Goal: Transaction & Acquisition: Purchase product/service

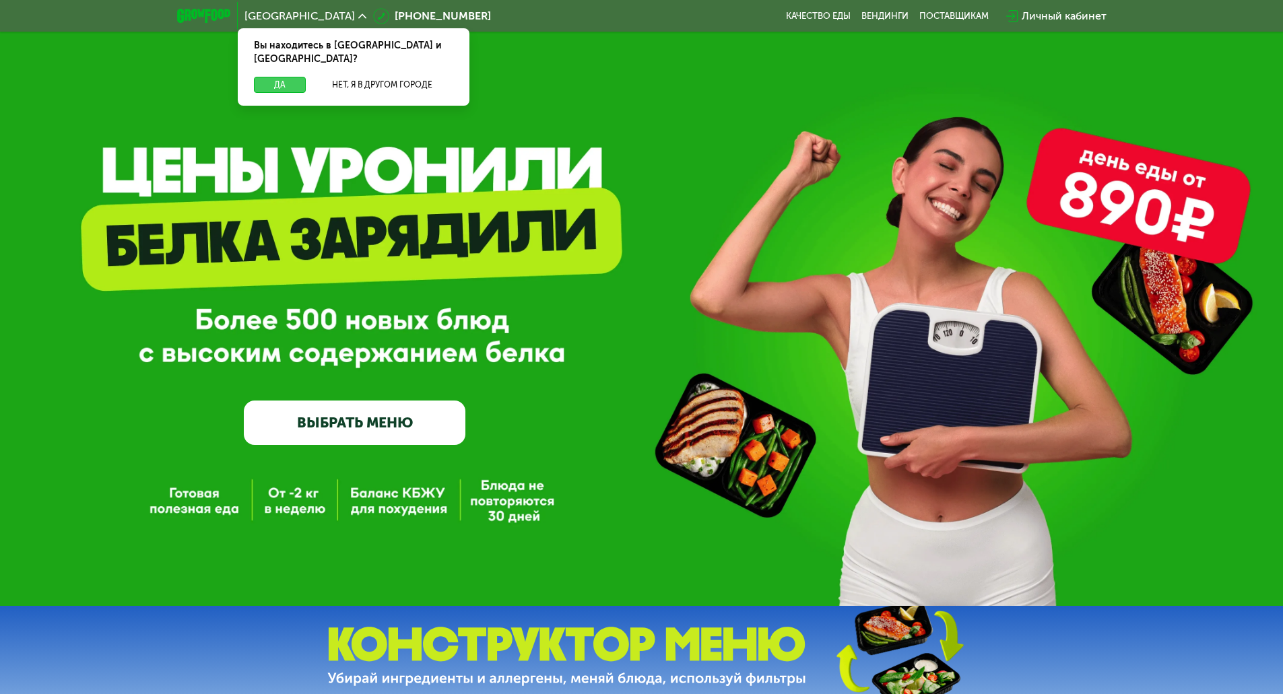
click at [272, 77] on button "Да" at bounding box center [280, 85] width 52 height 16
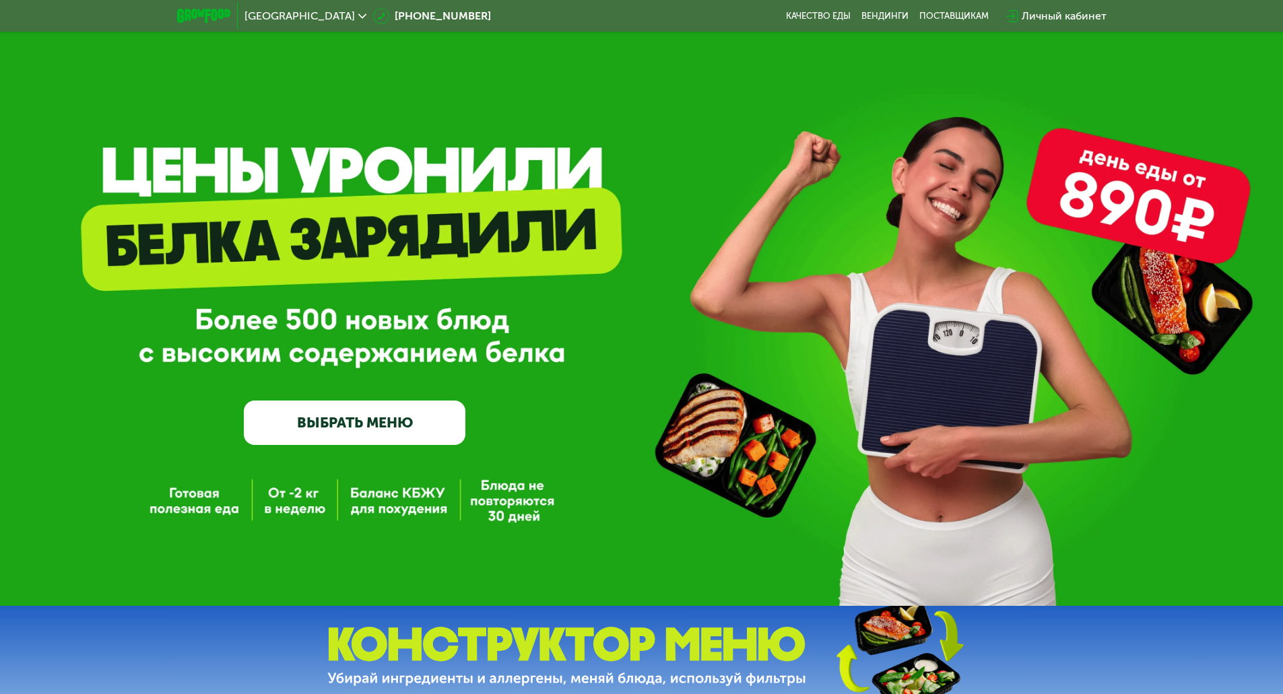
click at [324, 426] on link "ВЫБРАТЬ МЕНЮ" at bounding box center [355, 423] width 222 height 44
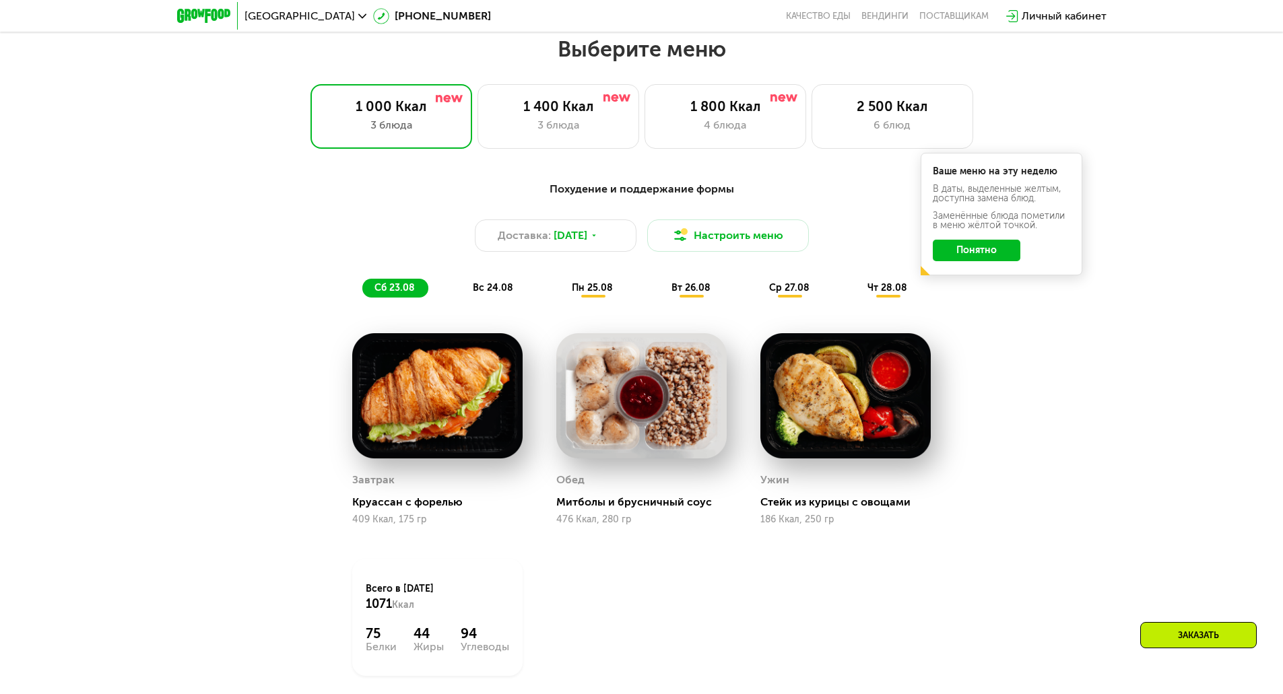
scroll to position [727, 0]
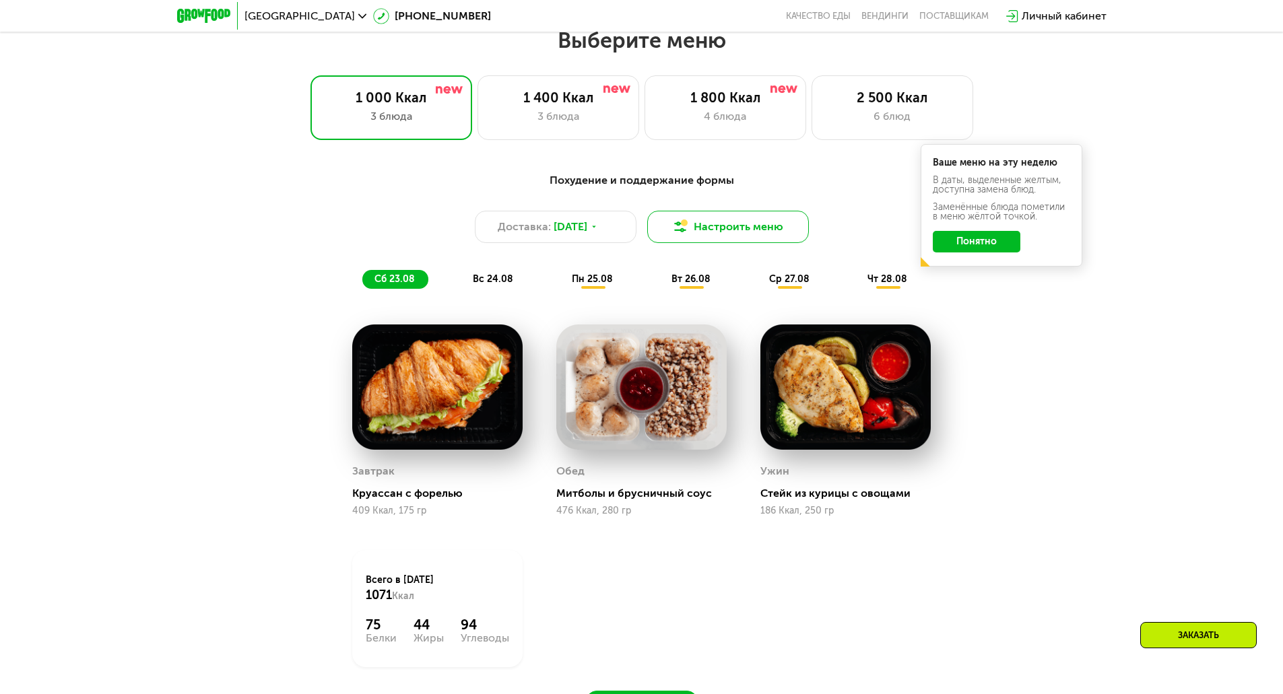
click at [733, 231] on button "Настроить меню" at bounding box center [728, 227] width 162 height 32
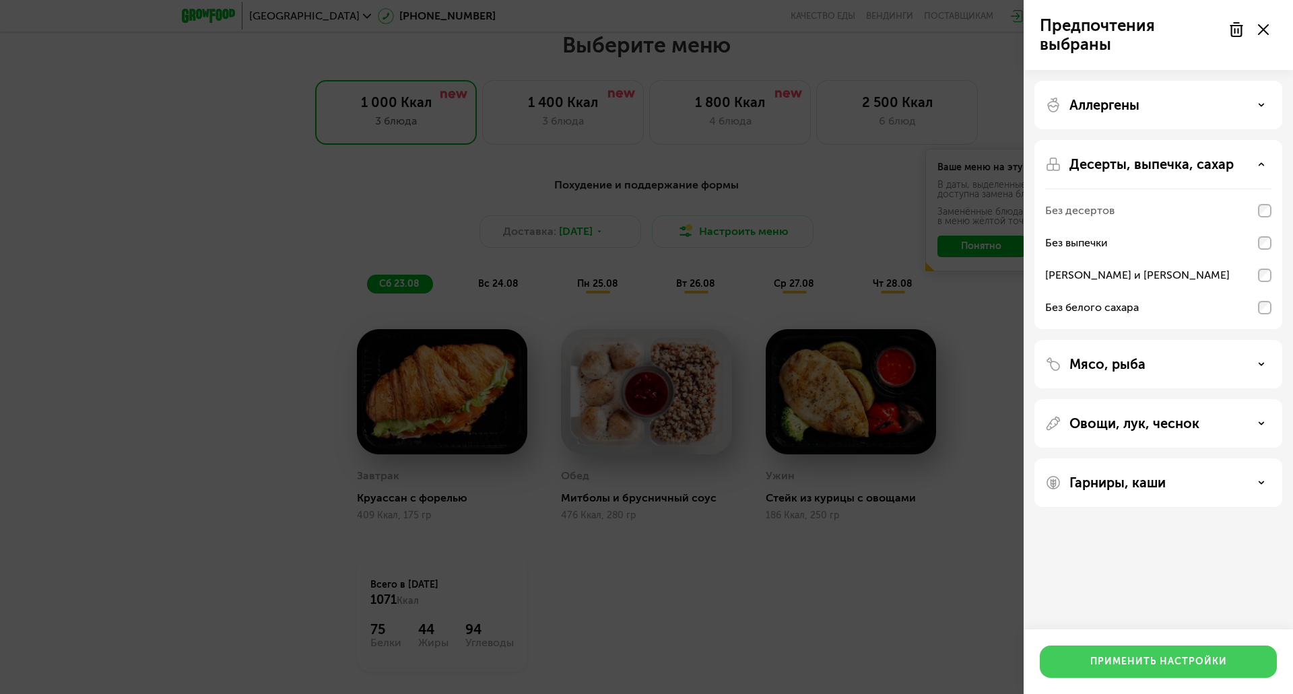
click at [1159, 659] on div "Применить настройки" at bounding box center [1159, 661] width 137 height 13
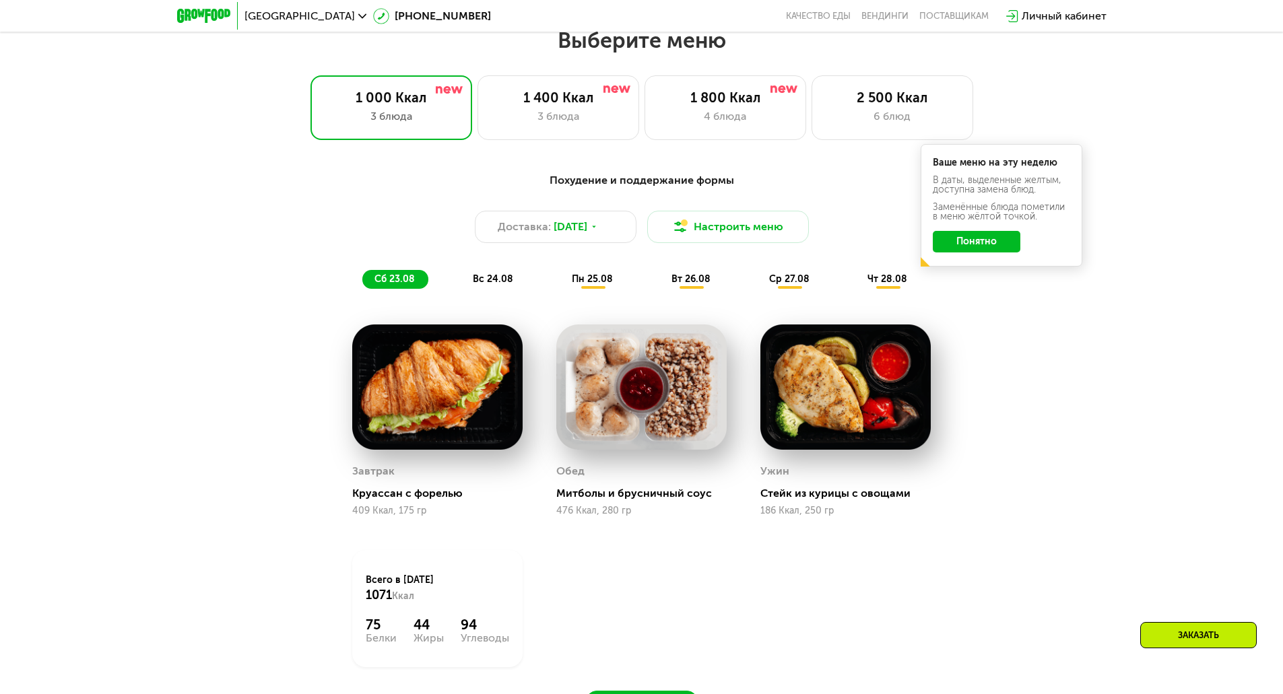
click at [989, 241] on button "Понятно" at bounding box center [977, 242] width 88 height 22
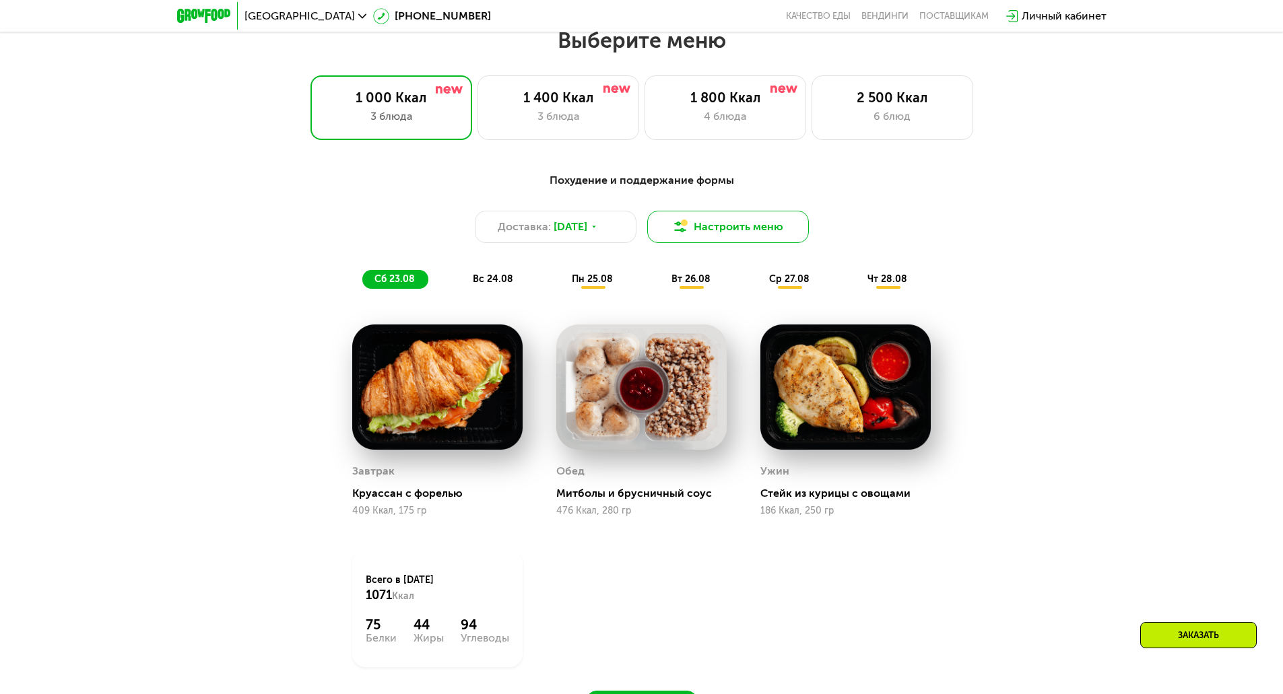
click at [727, 226] on button "Настроить меню" at bounding box center [728, 227] width 162 height 32
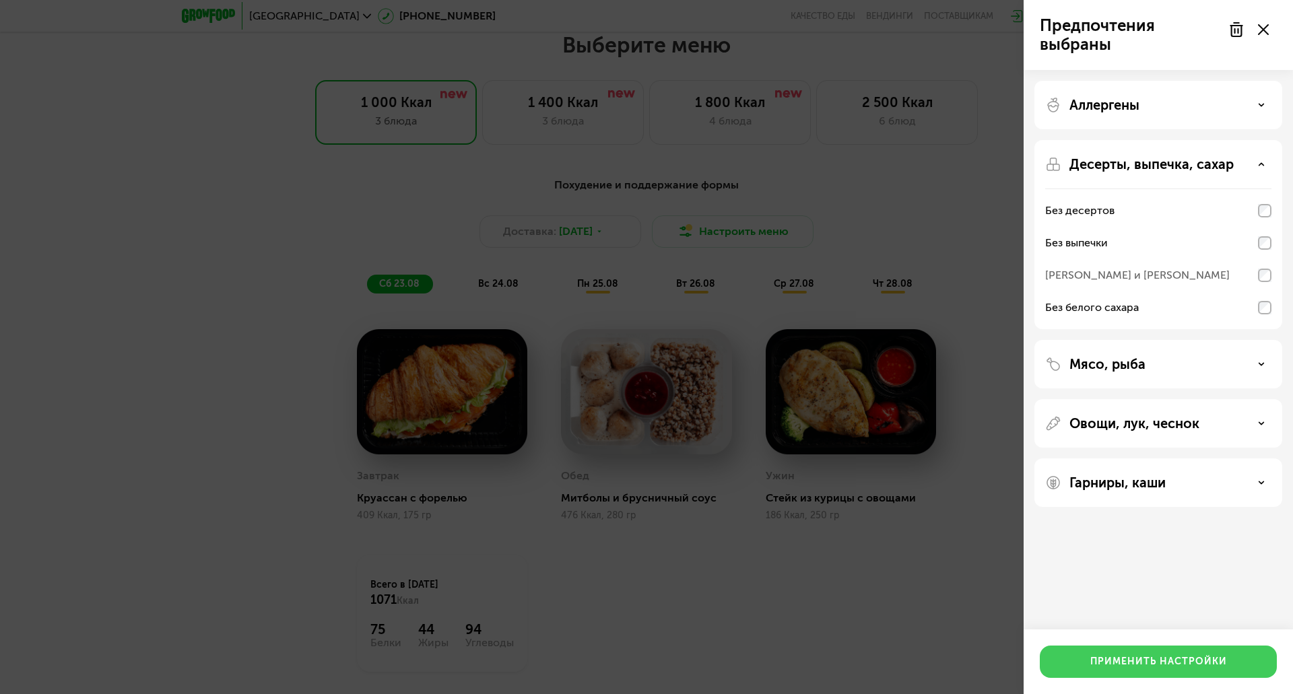
click at [1146, 661] on div "Применить настройки" at bounding box center [1159, 661] width 137 height 13
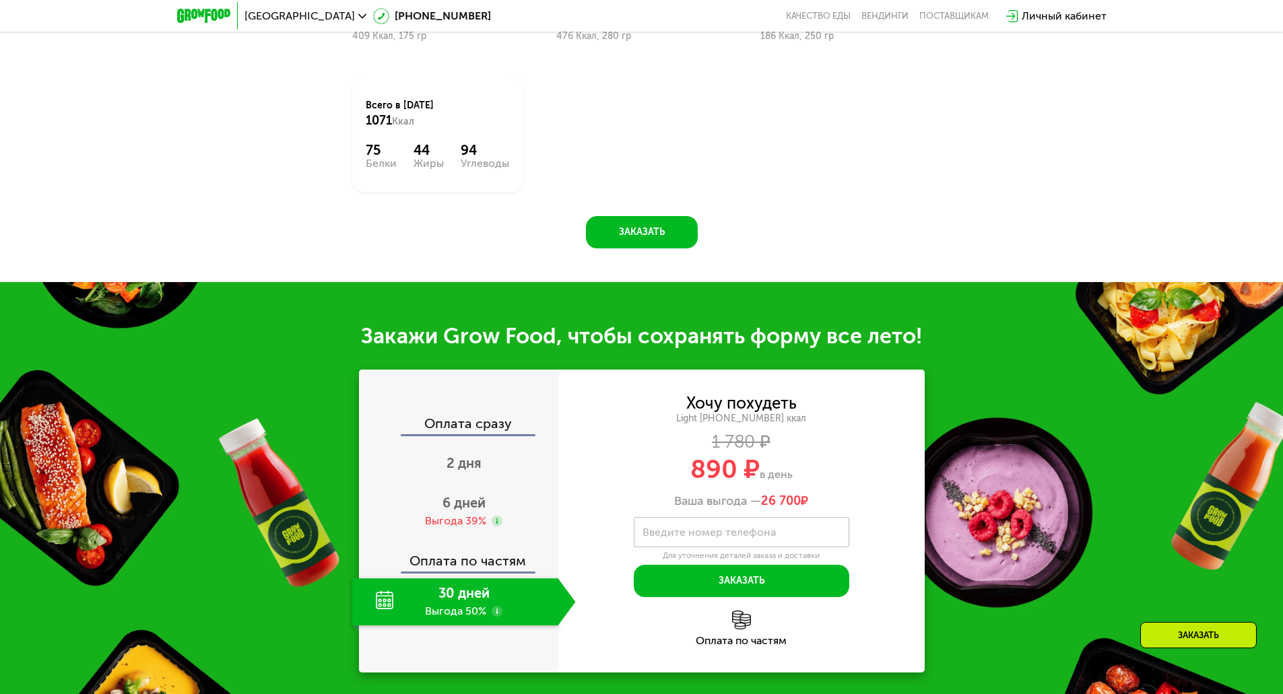
scroll to position [1266, 0]
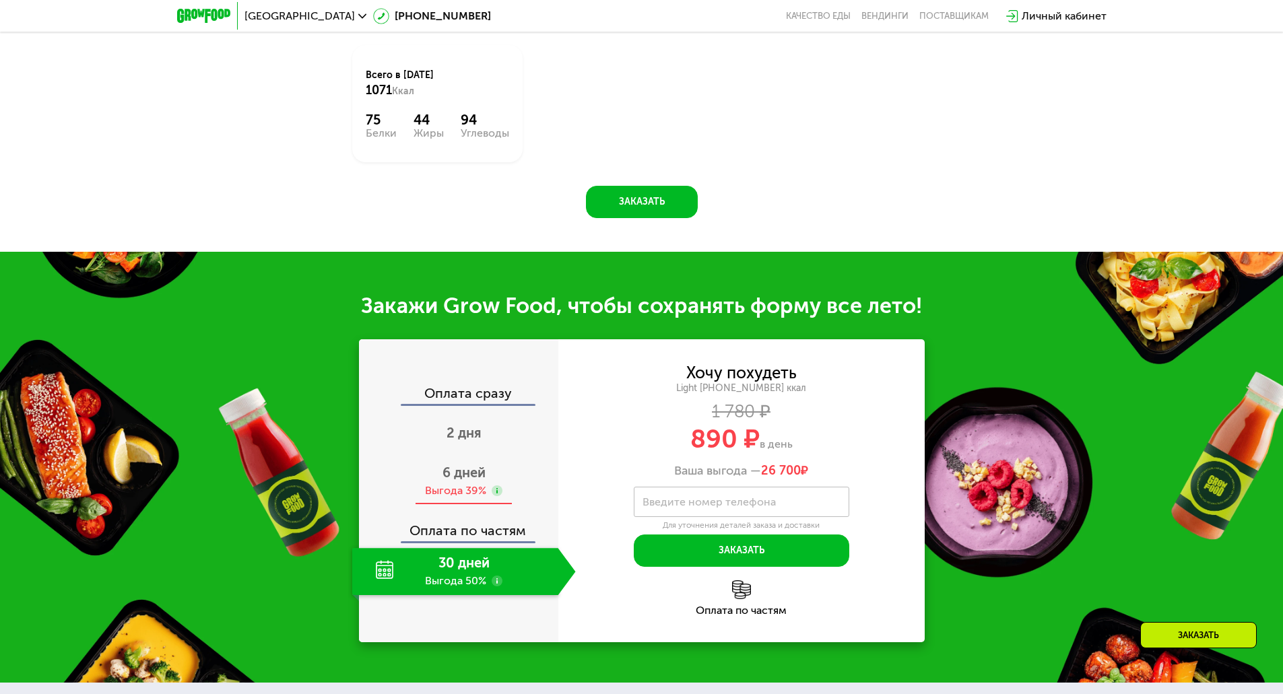
click at [461, 481] on span "6 дней" at bounding box center [464, 473] width 43 height 16
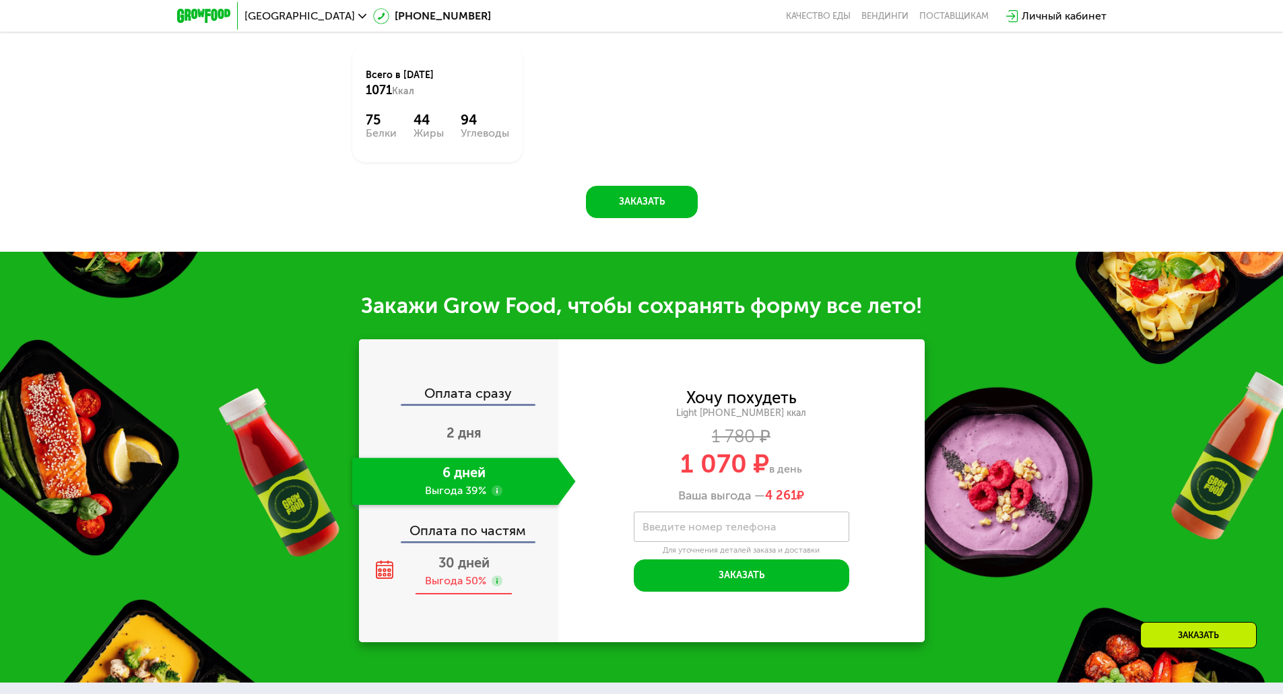
click at [461, 566] on span "30 дней" at bounding box center [463, 563] width 51 height 16
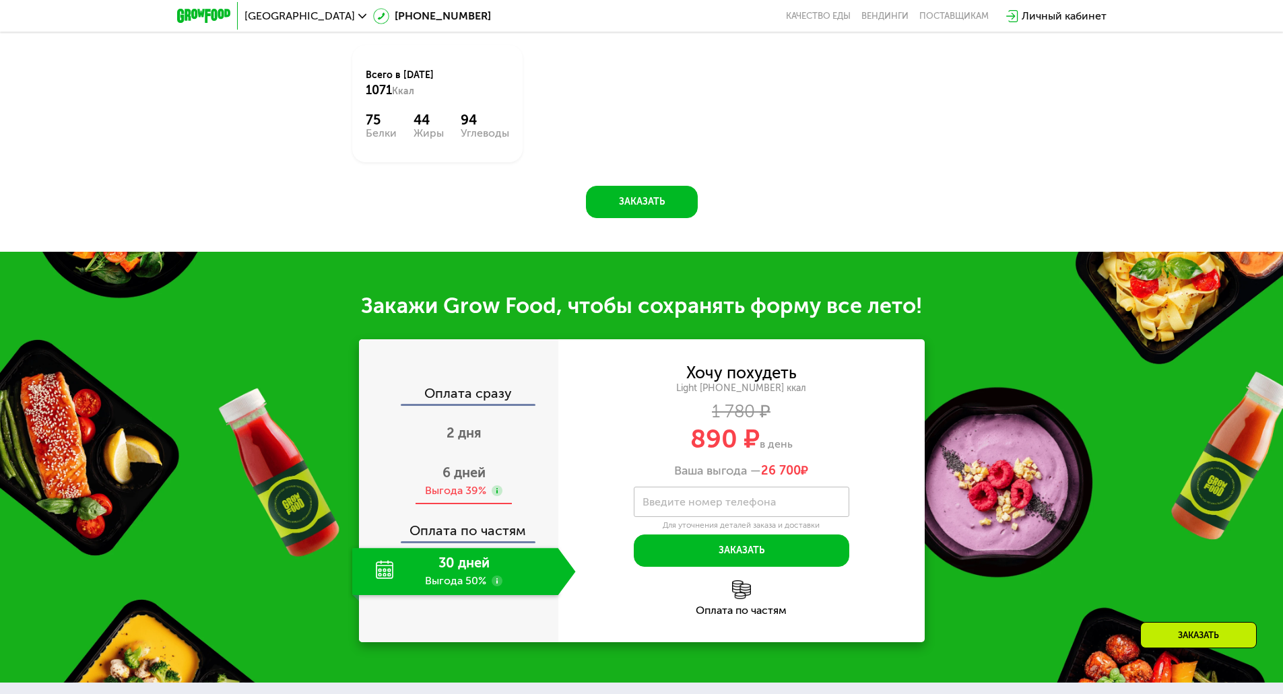
click at [461, 481] on span "6 дней" at bounding box center [464, 473] width 43 height 16
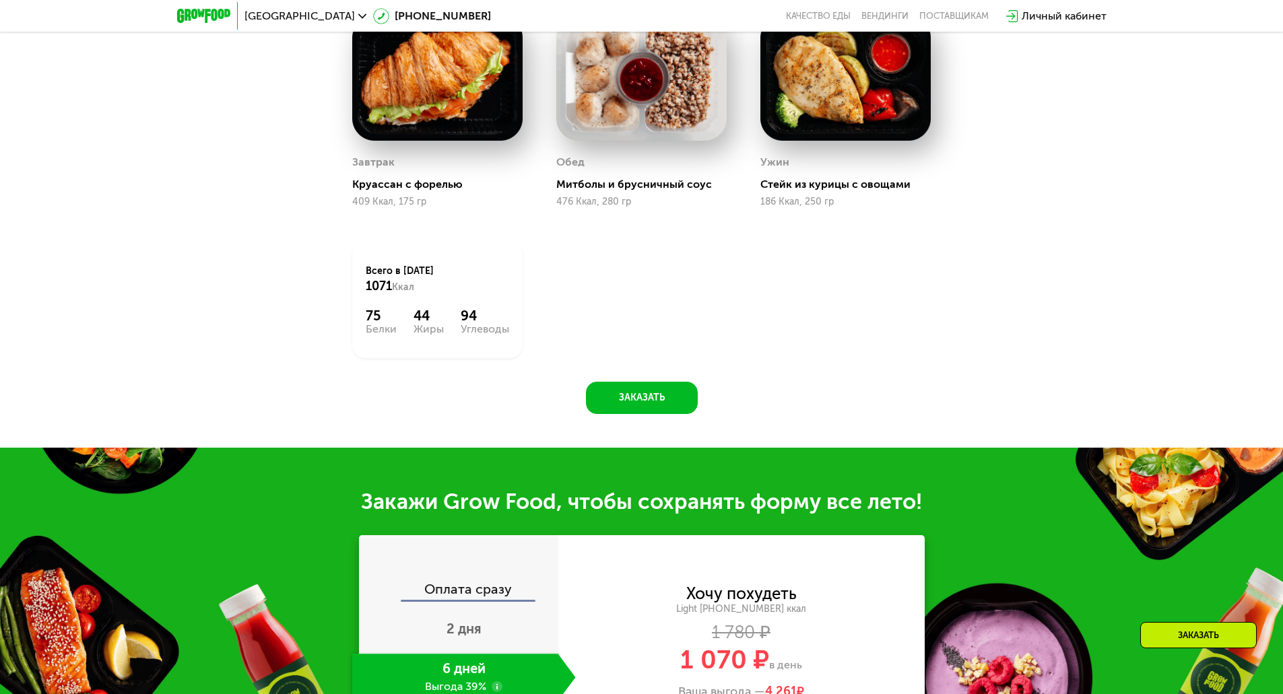
scroll to position [862, 0]
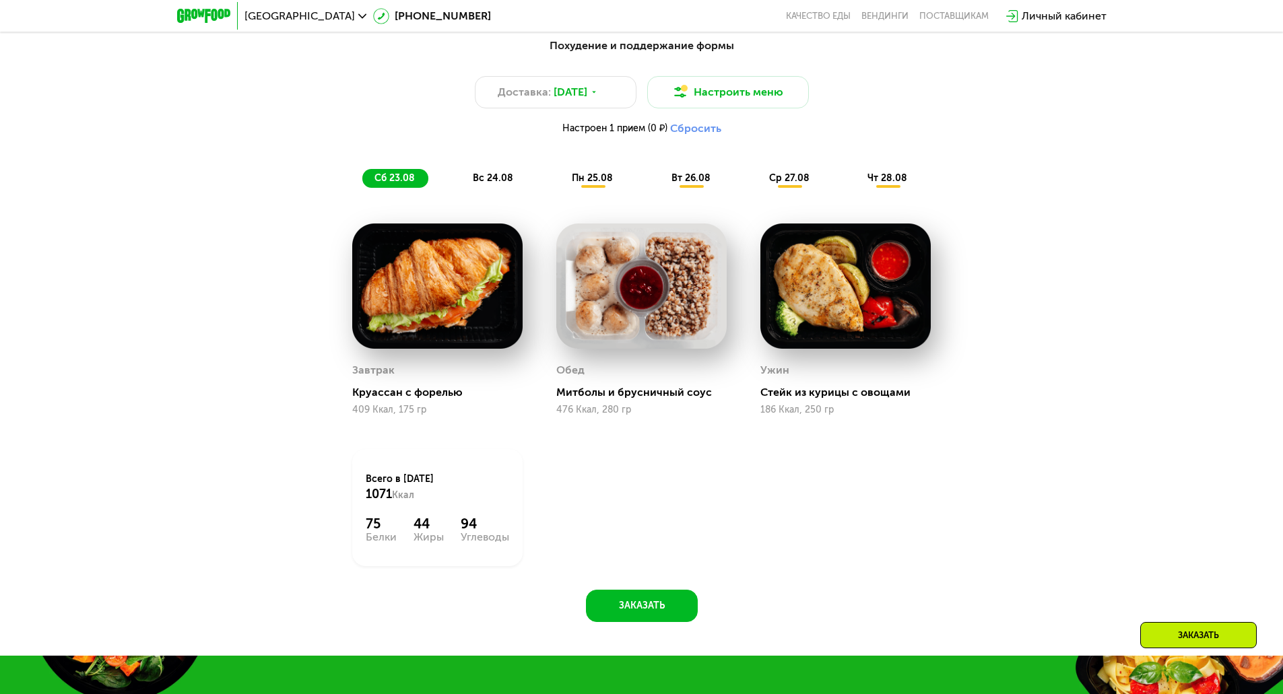
click at [496, 179] on span "вс 24.08" at bounding box center [493, 177] width 40 height 11
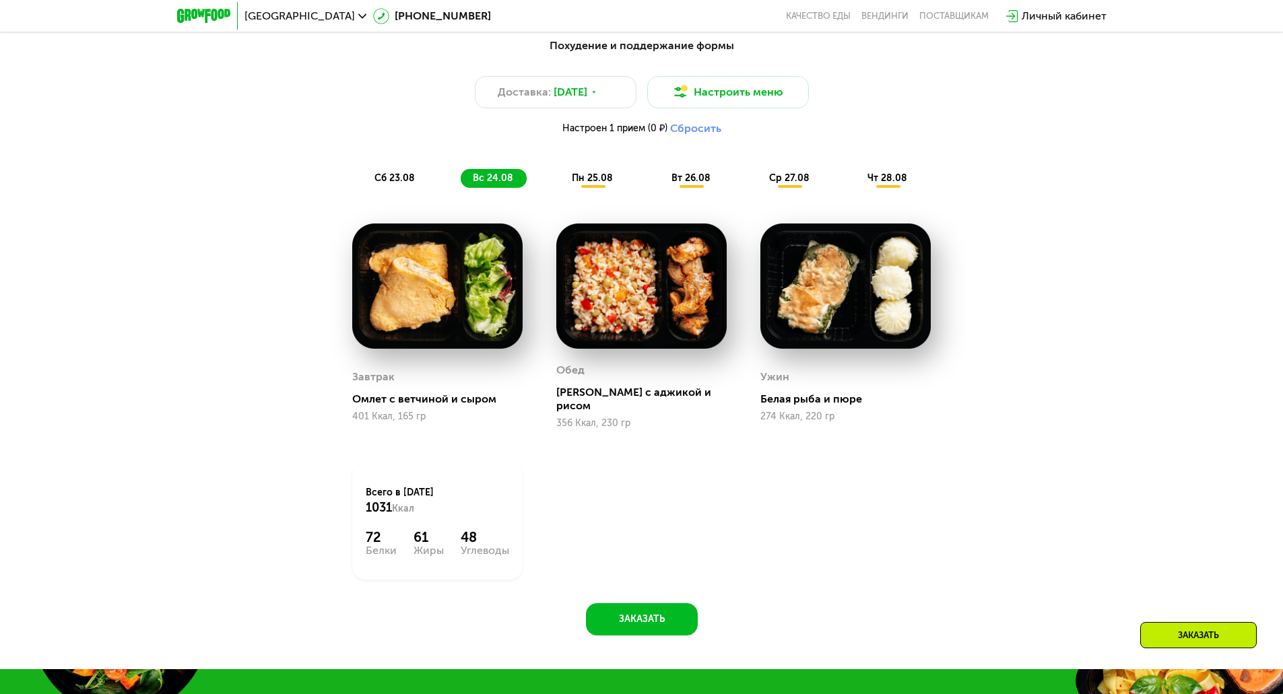
click at [596, 183] on span "пн 25.08" at bounding box center [592, 177] width 41 height 11
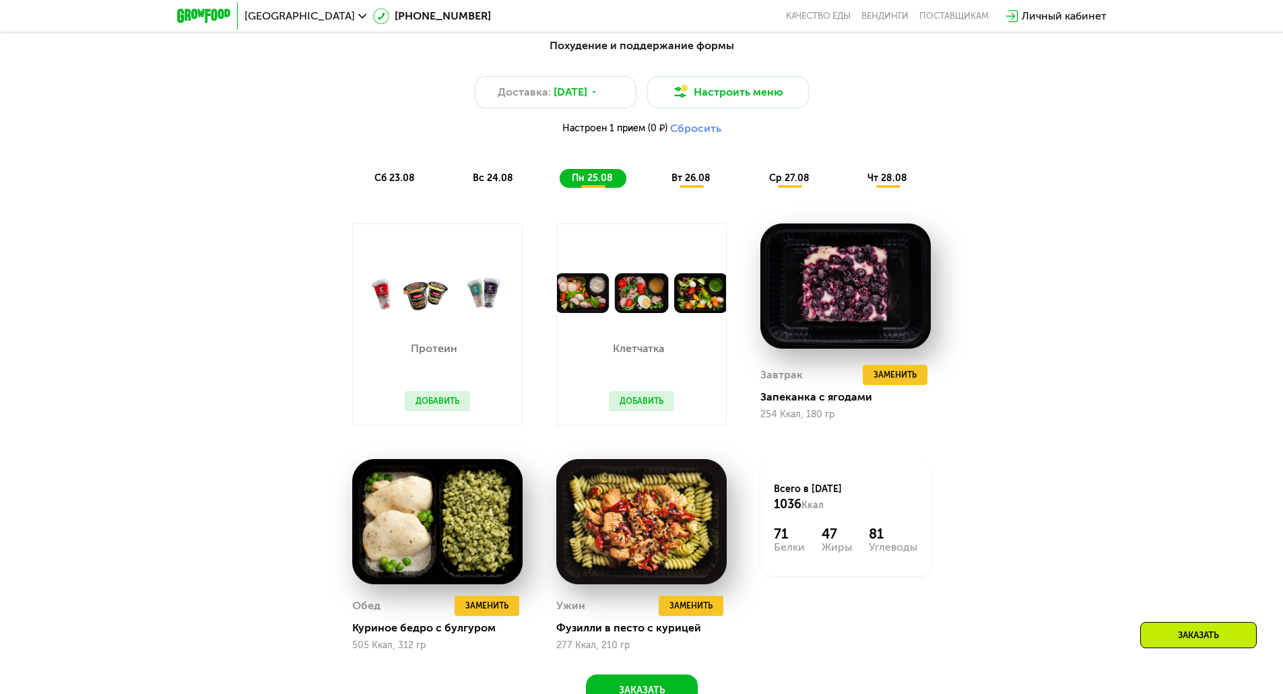
click at [698, 178] on span "вт 26.08" at bounding box center [691, 177] width 39 height 11
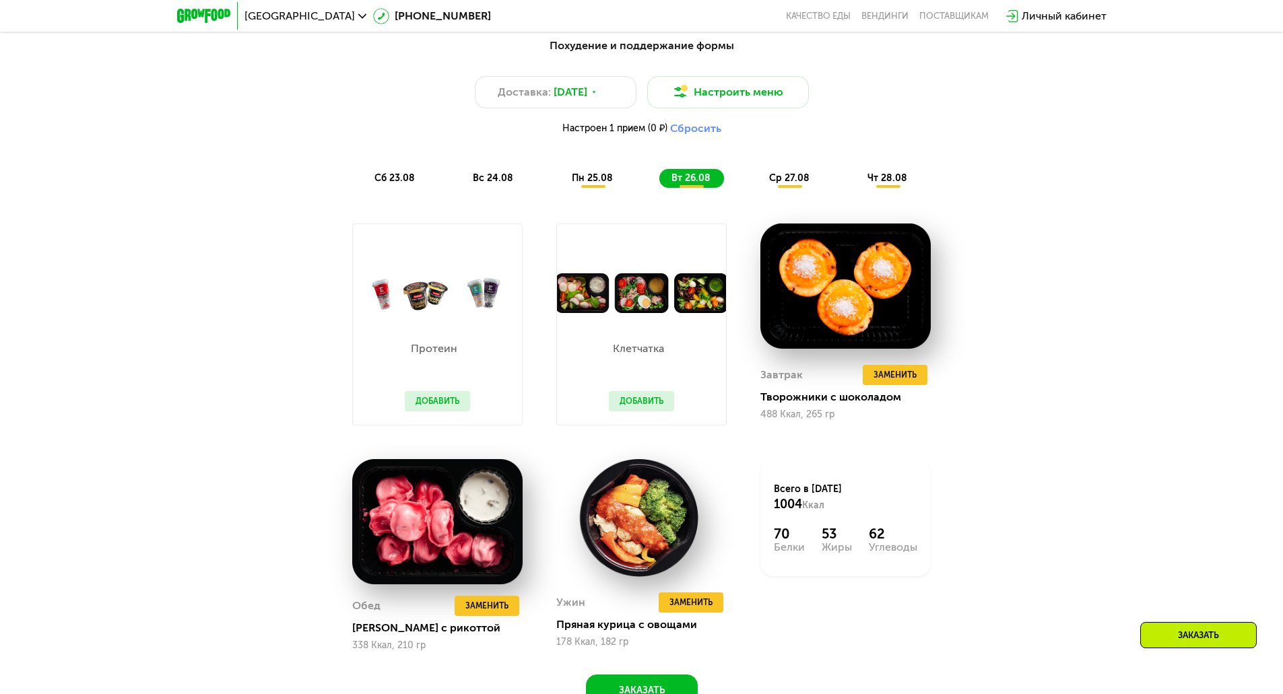
click at [779, 182] on span "ср 27.08" at bounding box center [789, 177] width 40 height 11
